Goal: Transaction & Acquisition: Purchase product/service

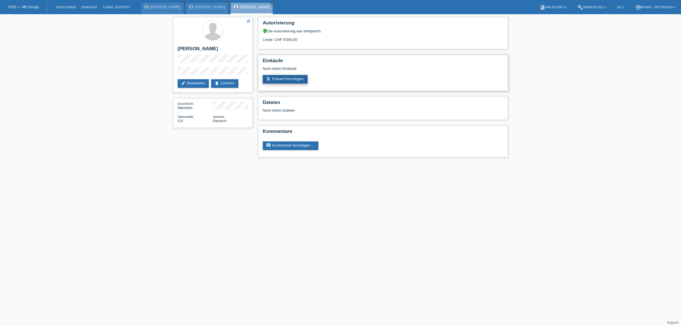
click at [279, 78] on link "add_shopping_cart Einkauf hinzufügen" at bounding box center [285, 79] width 45 height 9
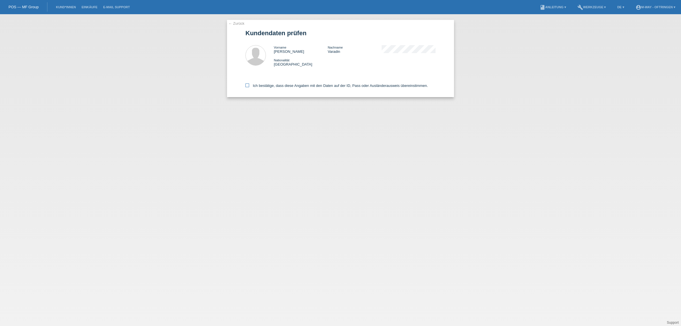
click at [249, 85] on icon at bounding box center [247, 85] width 4 height 4
click at [249, 85] on input "Ich bestätige, dass diese Angaben mit den Daten auf der ID, Pass oder Ausländer…" at bounding box center [247, 85] width 4 height 4
checkbox input "true"
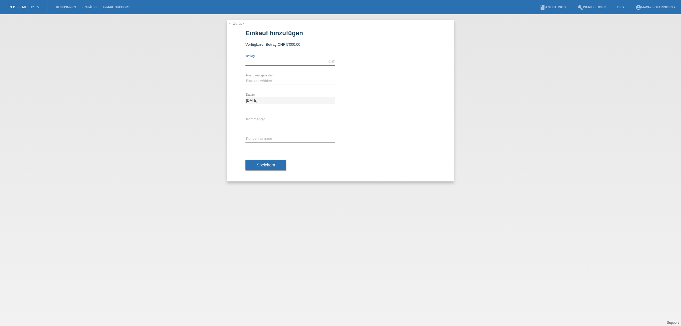
click at [267, 62] on input "text" at bounding box center [289, 61] width 89 height 7
type input "4302.50"
click at [254, 81] on select "Bitte auswählen Fixe Raten Kauf auf Rechnung mit Teilzahlungsoption" at bounding box center [289, 80] width 89 height 7
select select "77"
click at [245, 77] on select "Bitte auswählen Fixe Raten Kauf auf Rechnung mit Teilzahlungsoption" at bounding box center [289, 80] width 89 height 7
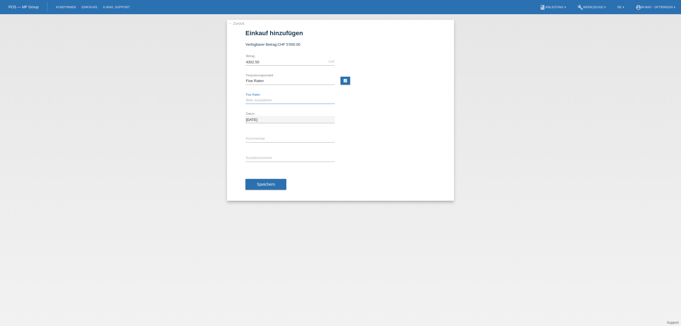
click at [255, 98] on select "Bitte auswählen 4 Raten 5 Raten 6 Raten 7 Raten 8 Raten 9 Raten 10 Raten 11 Rat…" at bounding box center [289, 100] width 89 height 7
select select "202"
click at [245, 97] on select "Bitte auswählen 4 Raten 5 Raten 6 Raten 7 Raten 8 Raten 9 Raten 10 Raten 11 Rat…" at bounding box center [289, 100] width 89 height 7
click at [258, 157] on input "text" at bounding box center [289, 157] width 89 height 7
type input "K194177"
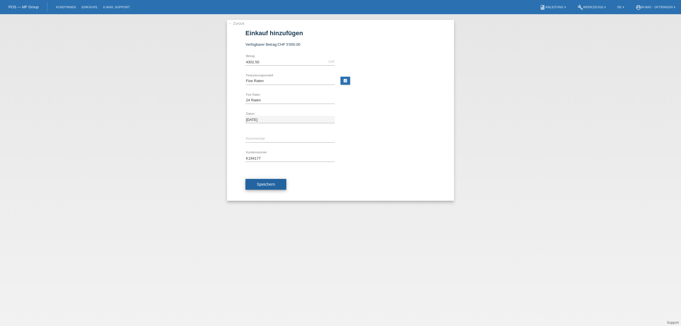
click at [252, 183] on button "Speichern" at bounding box center [265, 184] width 41 height 11
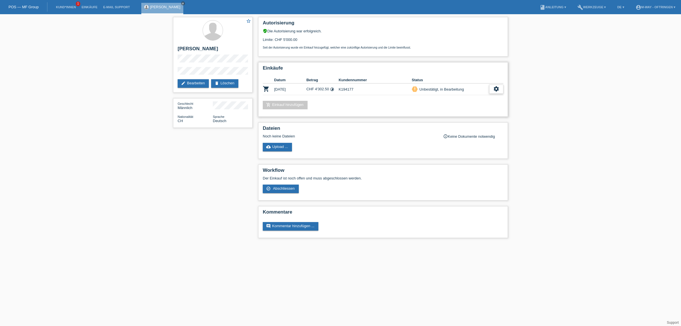
click at [497, 86] on icon "settings" at bounding box center [496, 89] width 6 height 6
click at [457, 111] on span "Abschliessen" at bounding box center [451, 113] width 24 height 7
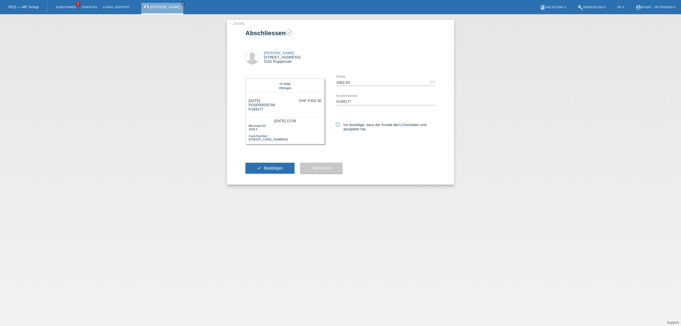
click at [339, 124] on icon at bounding box center [338, 125] width 4 height 4
click at [339, 124] on input "Ich bestätige, dass der Kunde die AGB erhalten und akzeptiert hat." at bounding box center [338, 125] width 4 height 4
checkbox input "true"
click at [266, 168] on span "Bestätigen" at bounding box center [273, 168] width 19 height 5
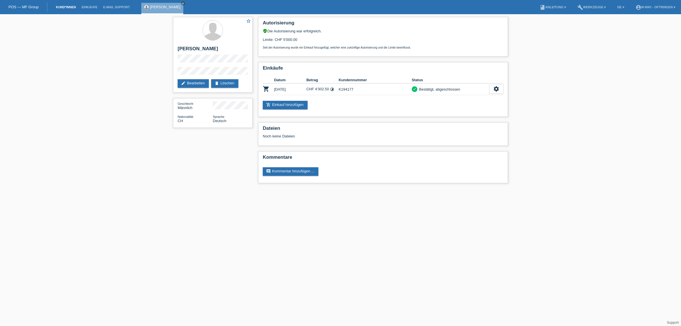
click at [63, 8] on link "Kund*innen" at bounding box center [66, 6] width 26 height 3
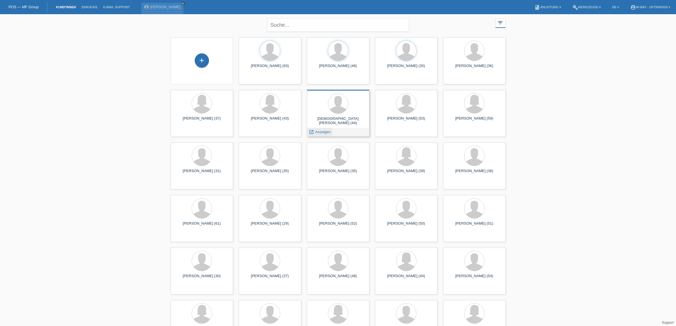
click at [316, 131] on span "Anzeigen" at bounding box center [322, 132] width 15 height 4
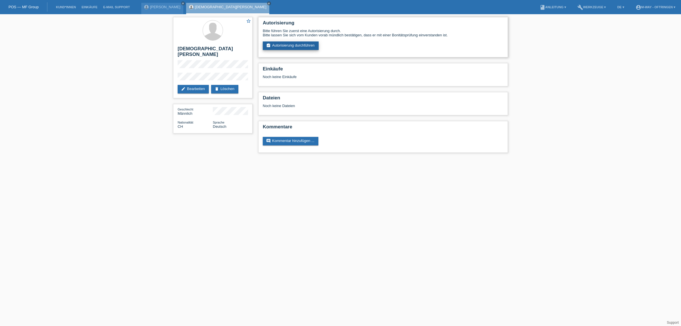
click at [298, 46] on link "assignment_turned_in Autorisierung durchführen" at bounding box center [291, 45] width 56 height 9
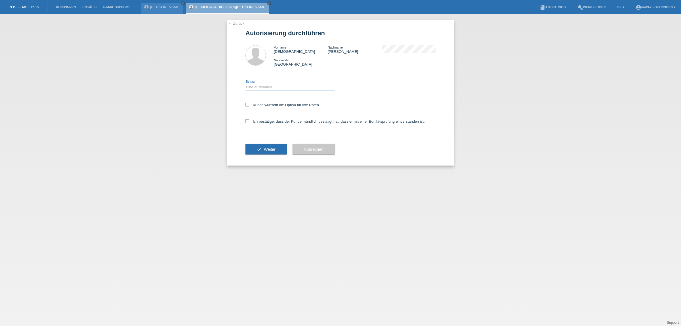
click at [257, 84] on select "Bitte auswählen CHF 1.00 - CHF 499.00 CHF 500.00 - CHF 1'999.00 CHF 2'000.00 - …" at bounding box center [289, 87] width 89 height 7
select select "3"
click at [245, 84] on select "Bitte auswählen CHF 1.00 - CHF 499.00 CHF 500.00 - CHF 1'999.00 CHF 2'000.00 - …" at bounding box center [289, 87] width 89 height 7
click at [247, 104] on icon at bounding box center [247, 105] width 4 height 4
click at [247, 104] on input "Kunde wünscht die Option für fixe Raten" at bounding box center [247, 105] width 4 height 4
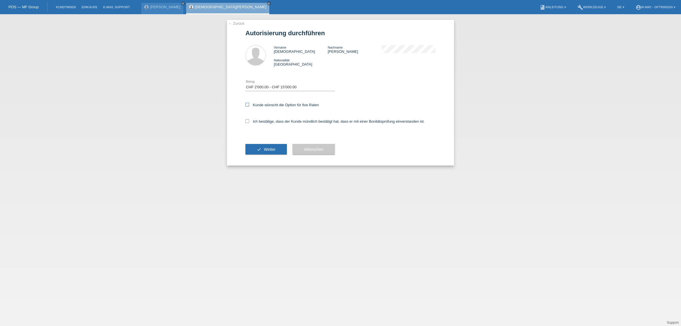
checkbox input "true"
click at [247, 121] on icon at bounding box center [247, 121] width 4 height 4
click at [247, 121] on input "Ich bestätige, dass der Kunde mündlich bestätigt hat, dass er mit einer Bonität…" at bounding box center [247, 121] width 4 height 4
checkbox input "true"
click at [256, 147] on button "check Weiter" at bounding box center [265, 149] width 41 height 11
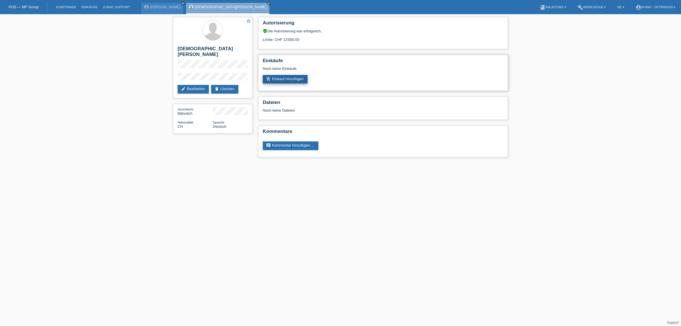
click at [281, 77] on link "add_shopping_cart Einkauf hinzufügen" at bounding box center [285, 79] width 45 height 9
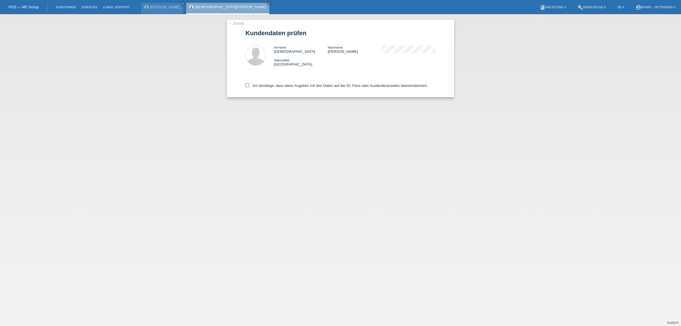
click at [247, 85] on icon at bounding box center [247, 85] width 4 height 4
click at [247, 85] on input "Ich bestätige, dass diese Angaben mit den Daten auf der ID, Pass oder Ausländer…" at bounding box center [247, 85] width 4 height 4
checkbox input "true"
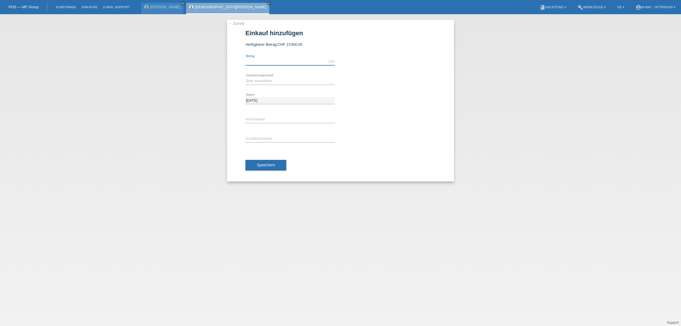
click at [281, 61] on input "text" at bounding box center [289, 61] width 89 height 7
type input "2457.20"
click at [264, 81] on select "Bitte auswählen Fixe Raten Kauf auf Rechnung mit Teilzahlungsoption" at bounding box center [289, 80] width 89 height 7
select select "77"
click at [245, 77] on select "Bitte auswählen Fixe Raten Kauf auf Rechnung mit Teilzahlungsoption" at bounding box center [289, 80] width 89 height 7
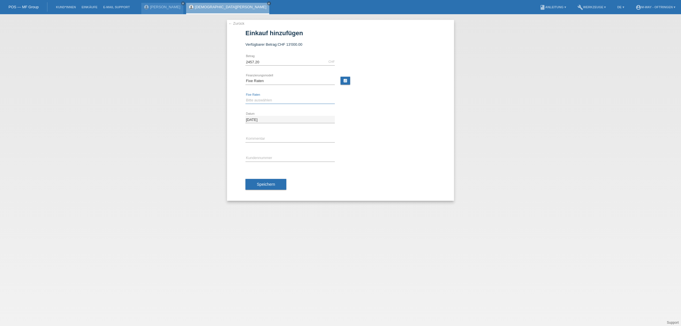
click at [256, 100] on select "Bitte auswählen 4 Raten 5 Raten 6 Raten 7 Raten 8 Raten 9 Raten 10 Raten 11 Rat…" at bounding box center [289, 100] width 89 height 7
select select "172"
click at [245, 97] on select "Bitte auswählen 4 Raten 5 Raten 6 Raten 7 Raten 8 Raten 9 Raten 10 Raten 11 Rat…" at bounding box center [289, 100] width 89 height 7
click at [257, 156] on input "text" at bounding box center [289, 157] width 89 height 7
type input "K194160"
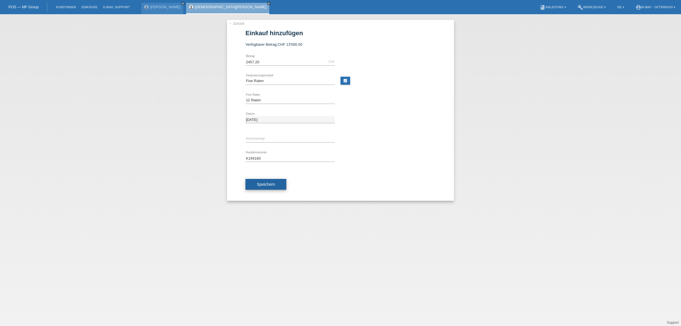
click at [259, 182] on span "Speichern" at bounding box center [266, 184] width 18 height 5
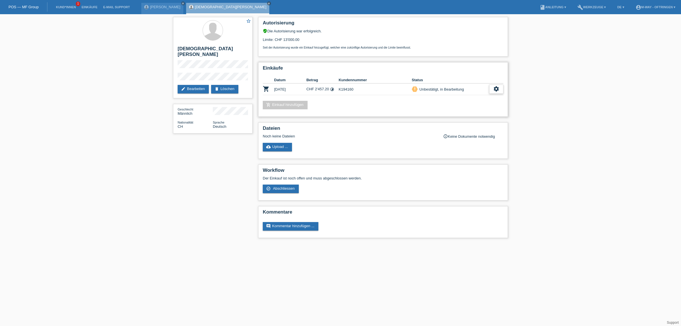
click at [497, 86] on icon "settings" at bounding box center [496, 89] width 6 height 6
click at [464, 111] on div "check_circle_outline Abschliessen" at bounding box center [467, 113] width 72 height 9
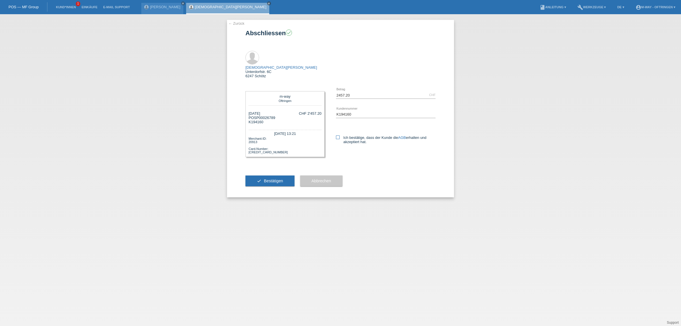
click at [339, 135] on icon at bounding box center [338, 137] width 4 height 4
click at [339, 135] on input "Ich bestätige, dass der Kunde die AGB erhalten und akzeptiert hat." at bounding box center [338, 137] width 4 height 4
checkbox input "true"
click at [284, 175] on button "check Bestätigen" at bounding box center [269, 180] width 49 height 11
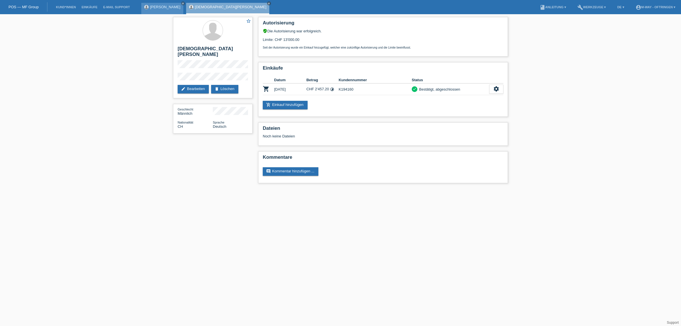
click at [163, 6] on link "[PERSON_NAME]" at bounding box center [165, 7] width 30 height 4
